Goal: Find specific page/section: Find specific page/section

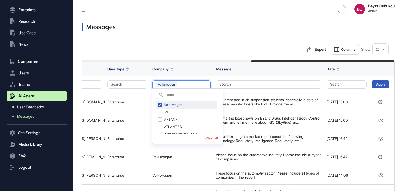
click at [161, 104] on div "Volkswagen" at bounding box center [187, 105] width 62 height 7
click at [170, 96] on input "text" at bounding box center [192, 95] width 53 height 7
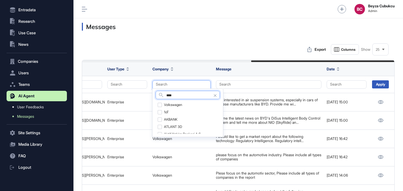
type input "****"
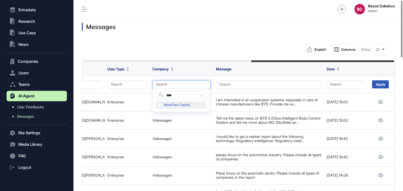
click at [159, 106] on div "MoreThan Capital" at bounding box center [181, 105] width 51 height 7
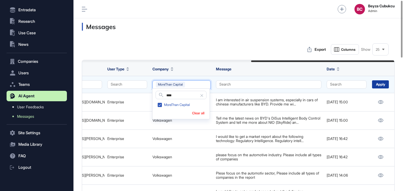
click at [383, 83] on div "Apply" at bounding box center [380, 85] width 17 height 8
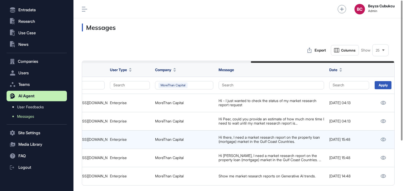
scroll to position [0, 369]
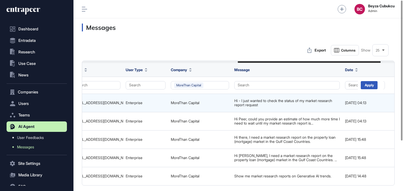
scroll to position [0, 369]
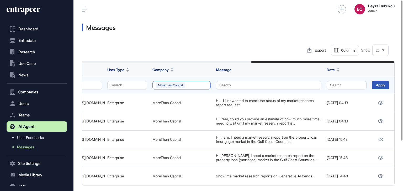
click at [188, 83] on button "MoreThan Capital" at bounding box center [181, 85] width 58 height 8
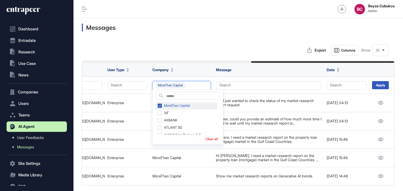
click at [161, 106] on div "MoreThan Capital" at bounding box center [187, 105] width 62 height 7
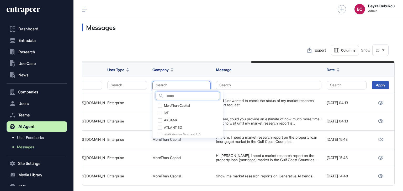
click at [168, 95] on input "text" at bounding box center [192, 96] width 53 height 7
type input "*****"
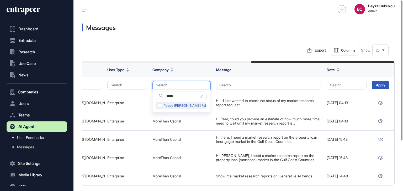
click at [157, 105] on div "Yapay Zeka Fabrikası" at bounding box center [186, 105] width 61 height 7
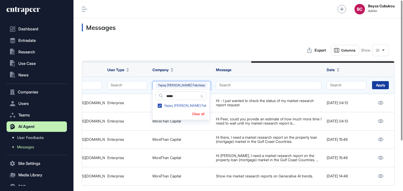
click at [376, 84] on div "Apply" at bounding box center [380, 85] width 17 height 8
